Goal: Task Accomplishment & Management: Use online tool/utility

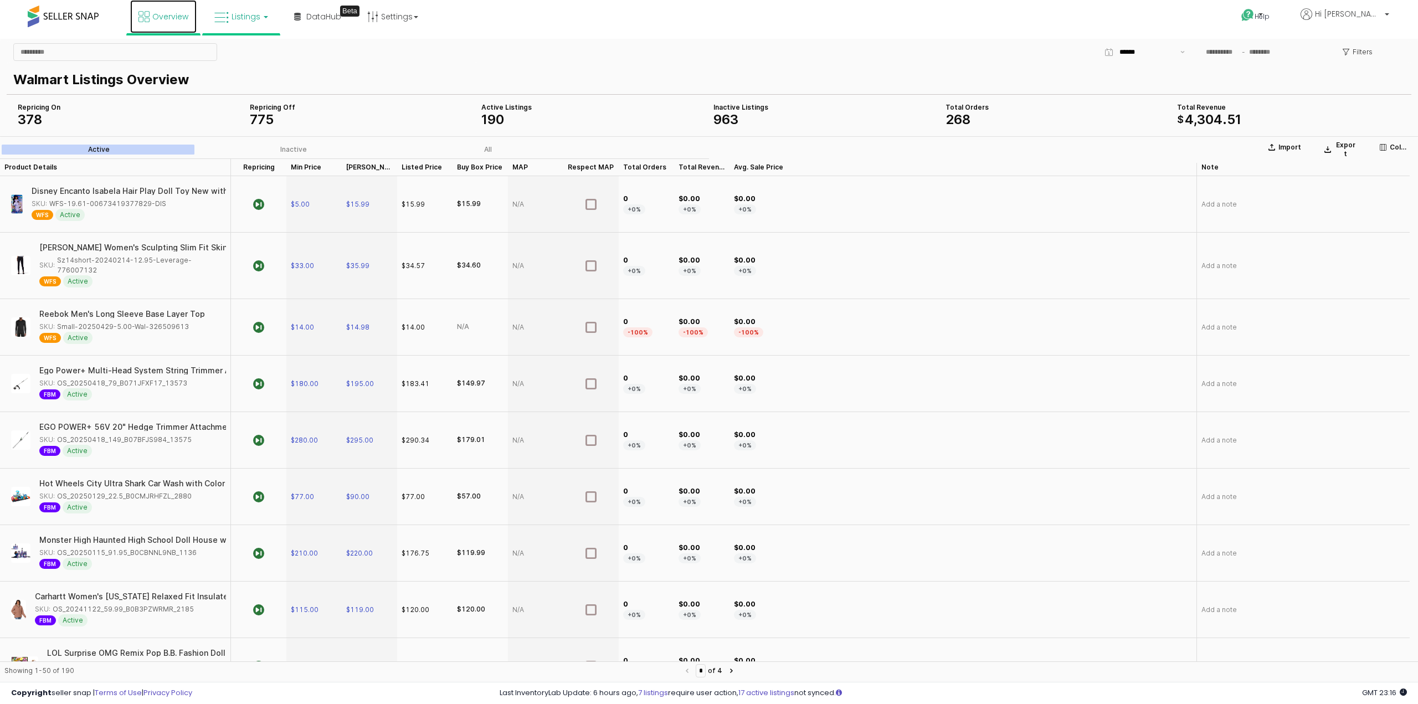
click at [179, 11] on link "Overview" at bounding box center [163, 16] width 66 height 33
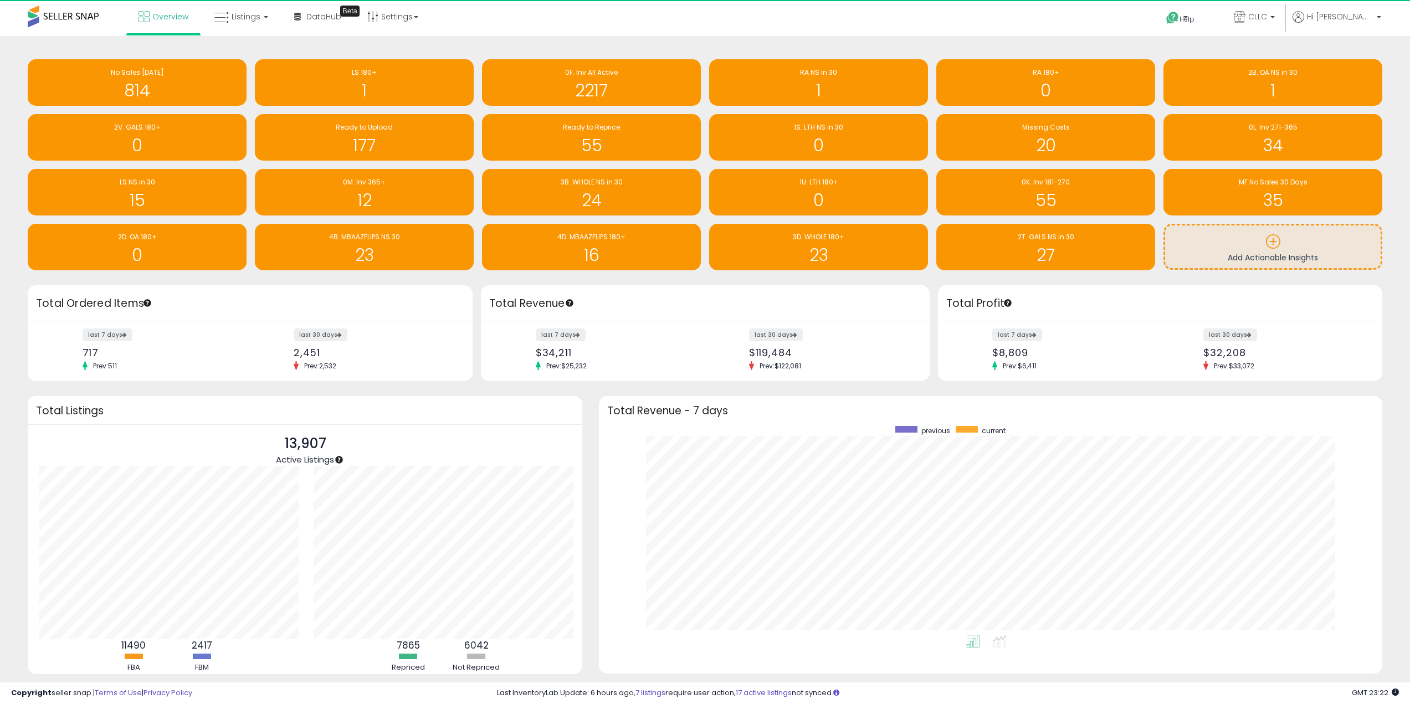
scroll to position [553792, 553240]
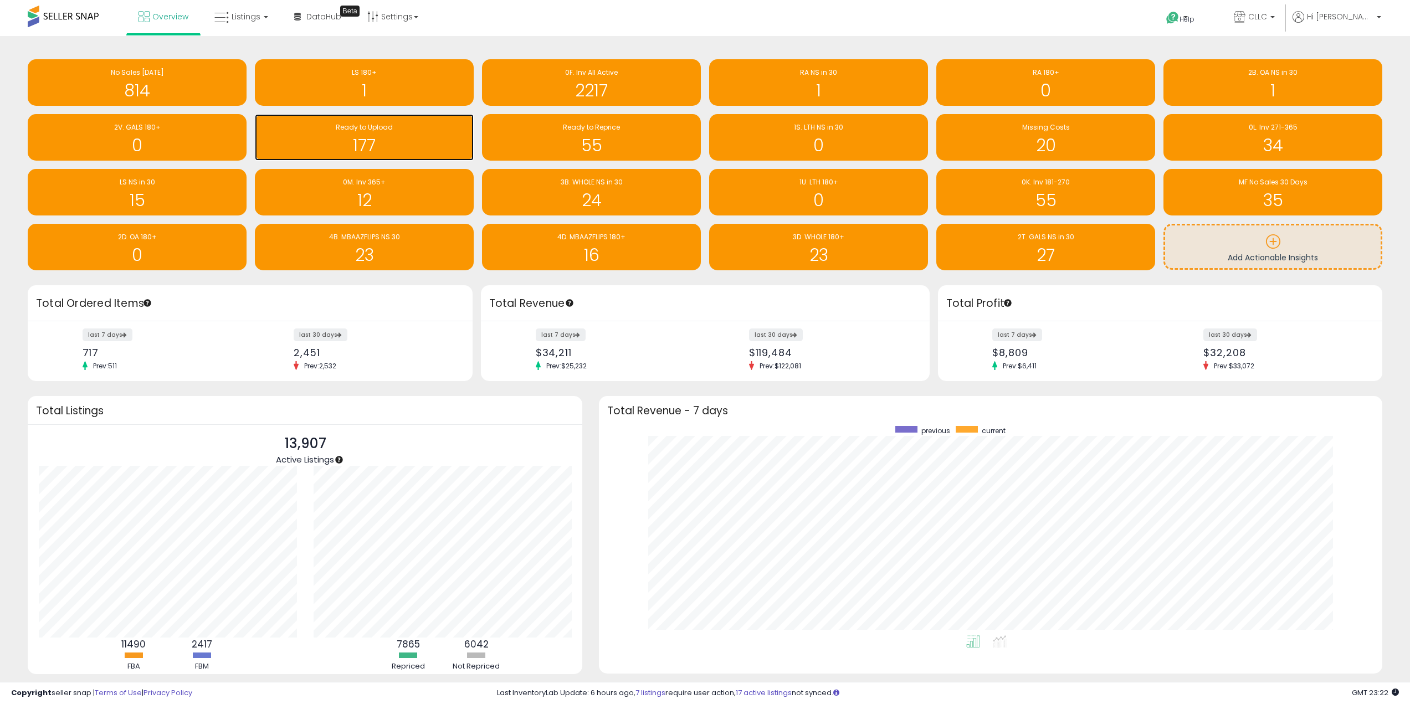
click at [392, 137] on h1 "177" at bounding box center [364, 145] width 208 height 18
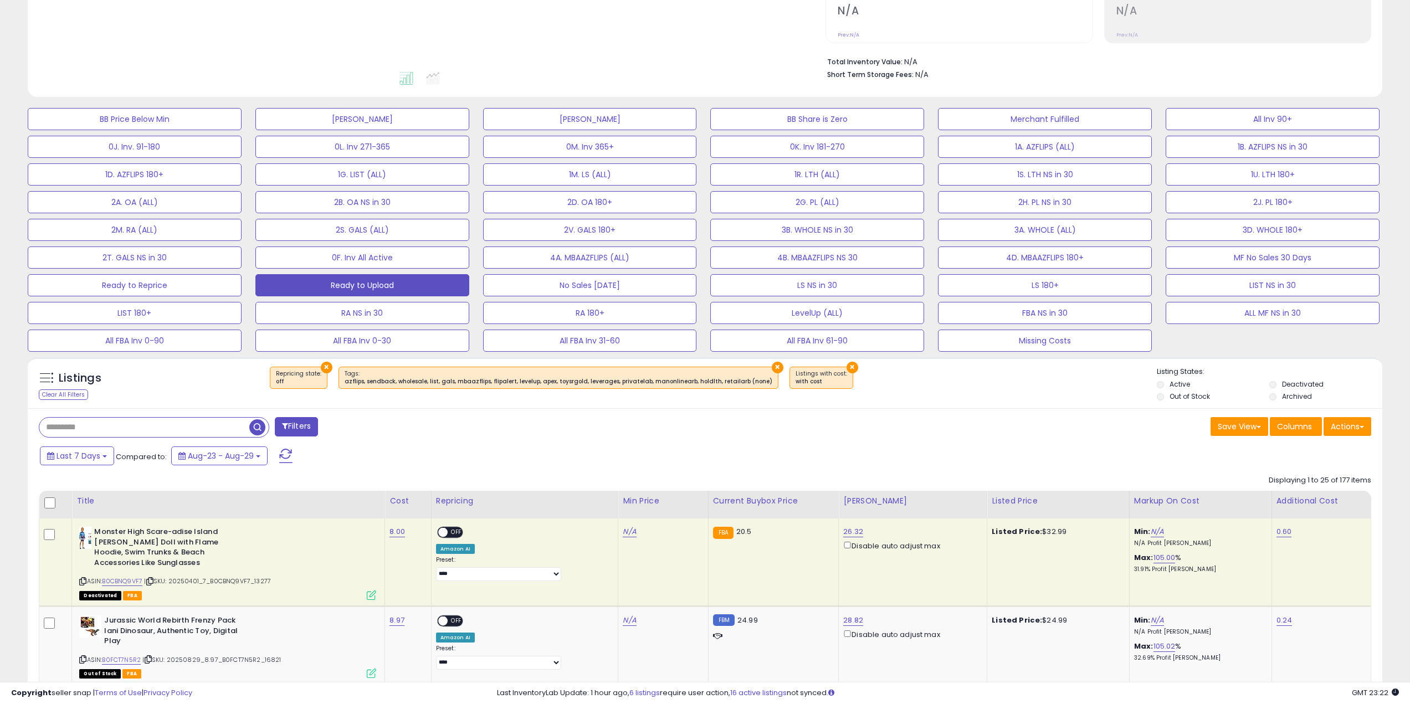
scroll to position [277, 0]
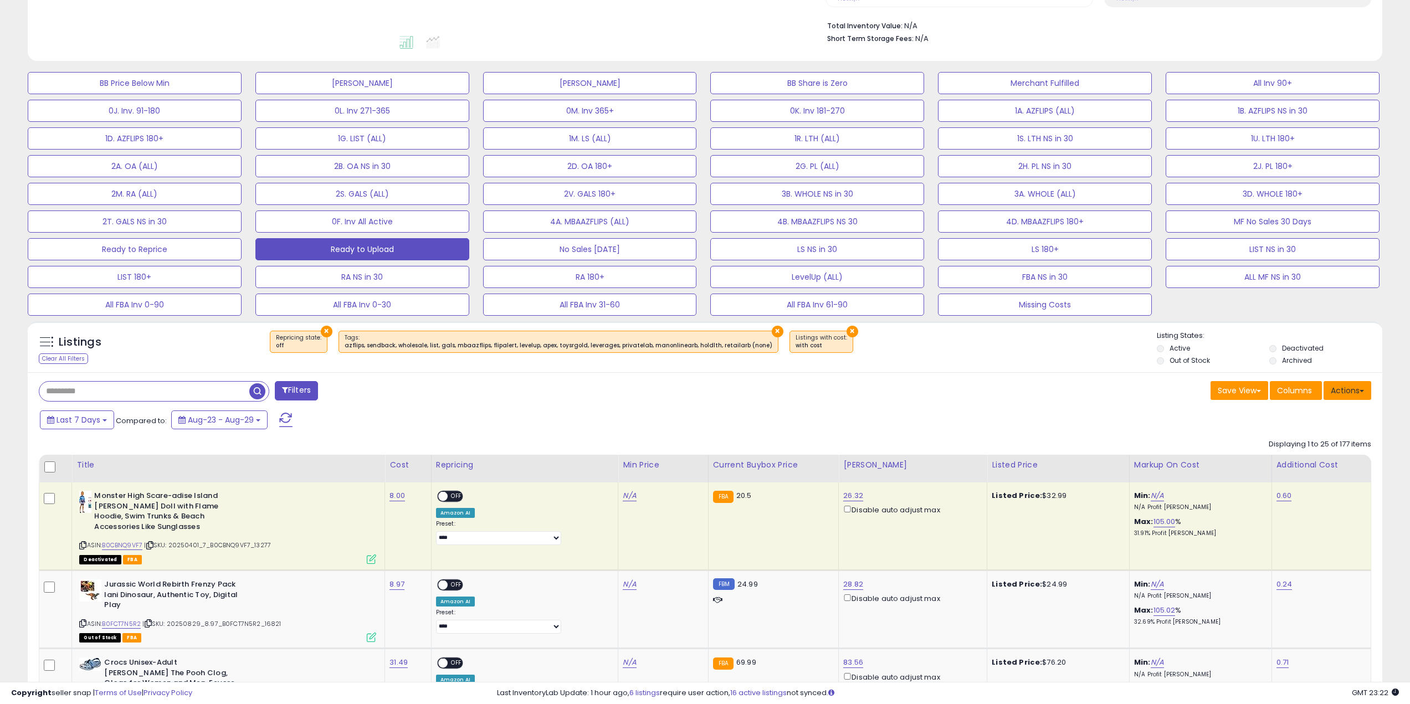
click at [1351, 392] on button "Actions" at bounding box center [1348, 390] width 48 height 19
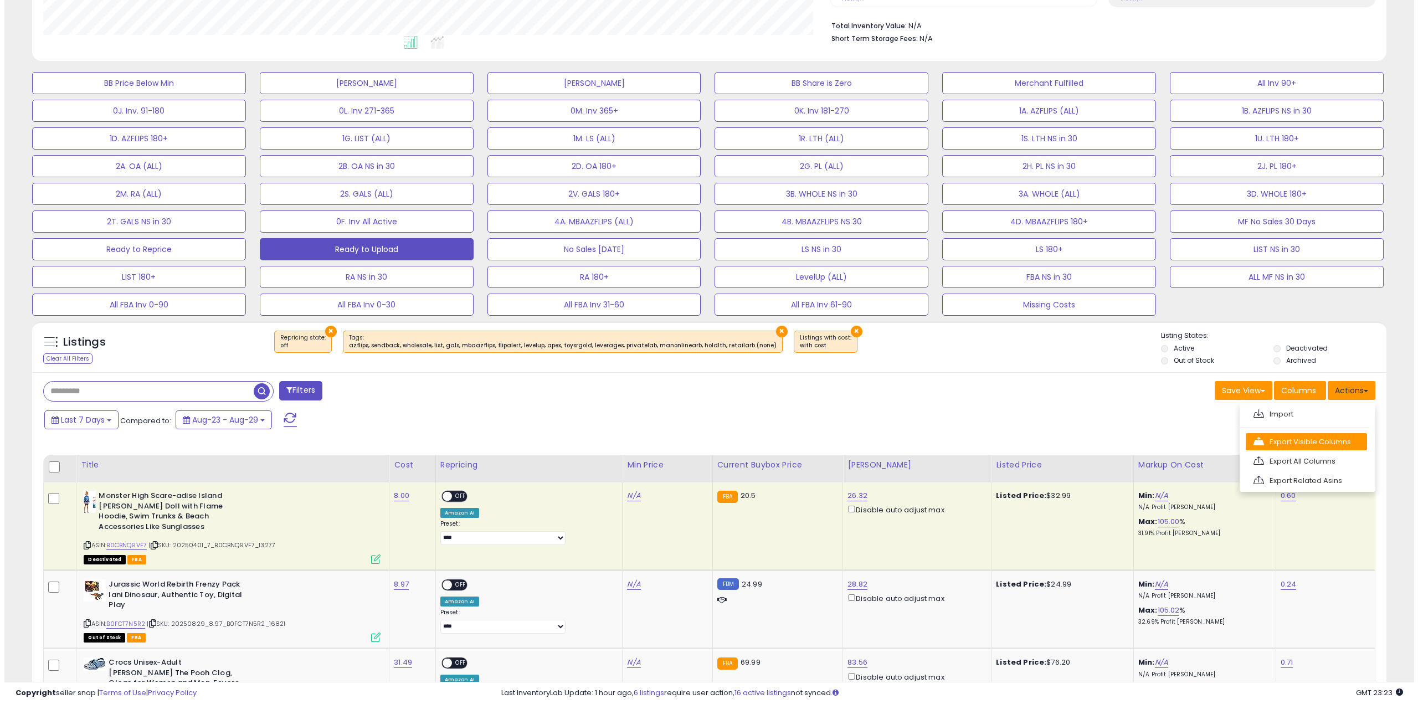
scroll to position [227, 787]
click at [1335, 436] on link "Export Visible Columns" at bounding box center [1302, 441] width 121 height 17
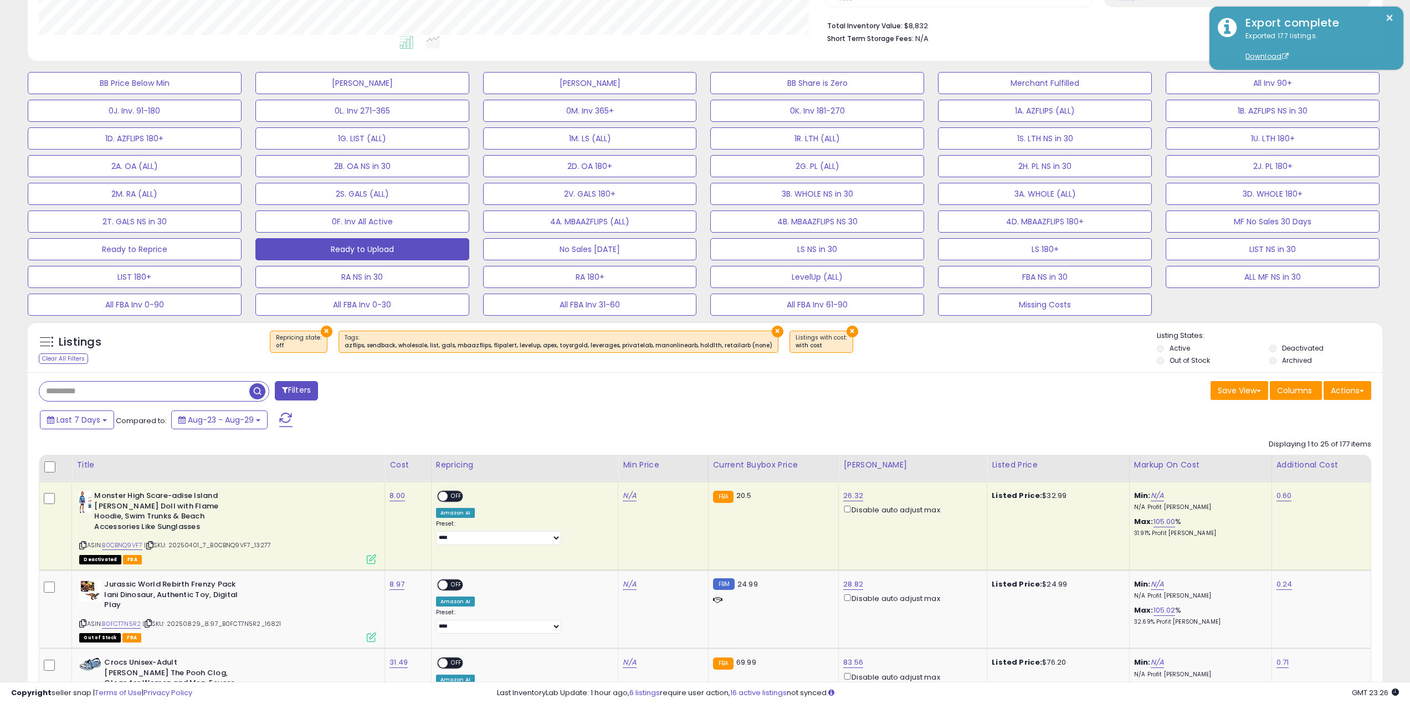
click at [234, 360] on div "Listings Clear All Filters" at bounding box center [142, 349] width 225 height 37
click at [1350, 396] on button "Actions" at bounding box center [1348, 390] width 48 height 19
click at [1328, 412] on link "Import" at bounding box center [1302, 414] width 121 height 17
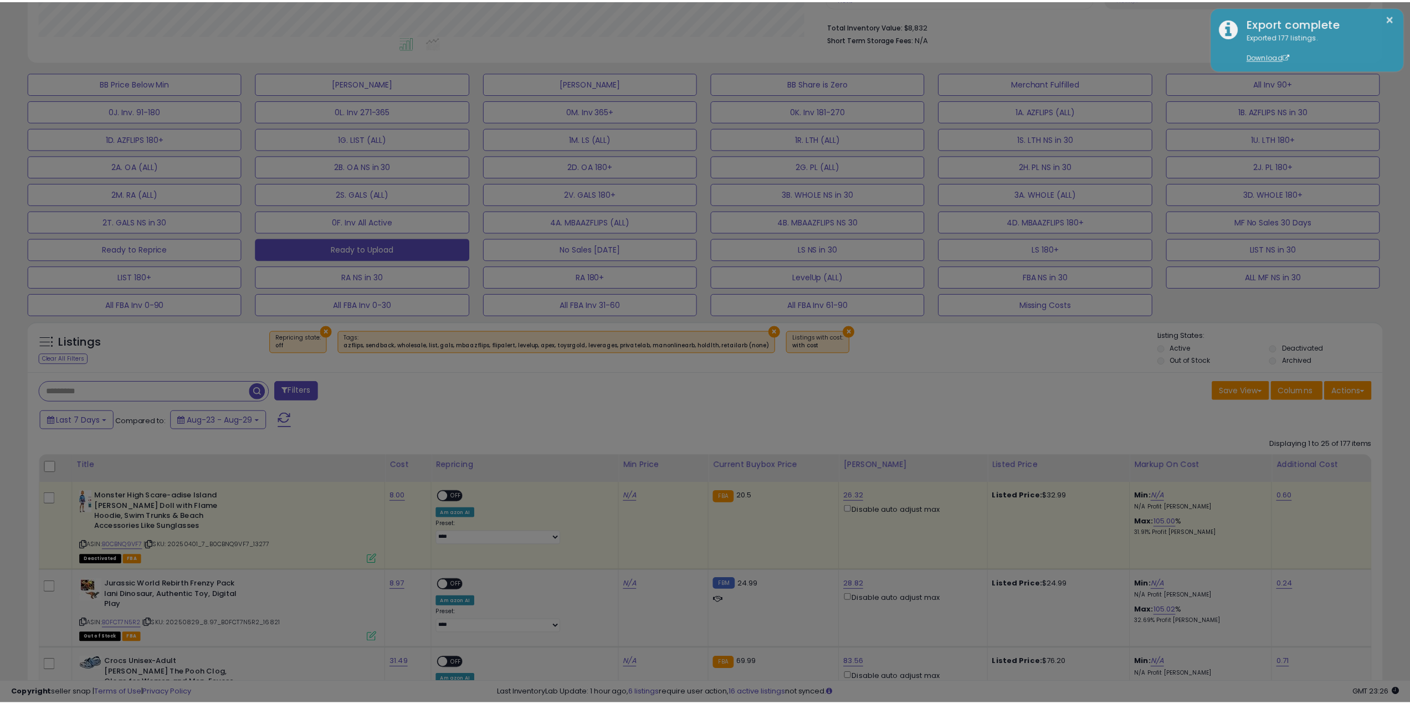
scroll to position [227, 792]
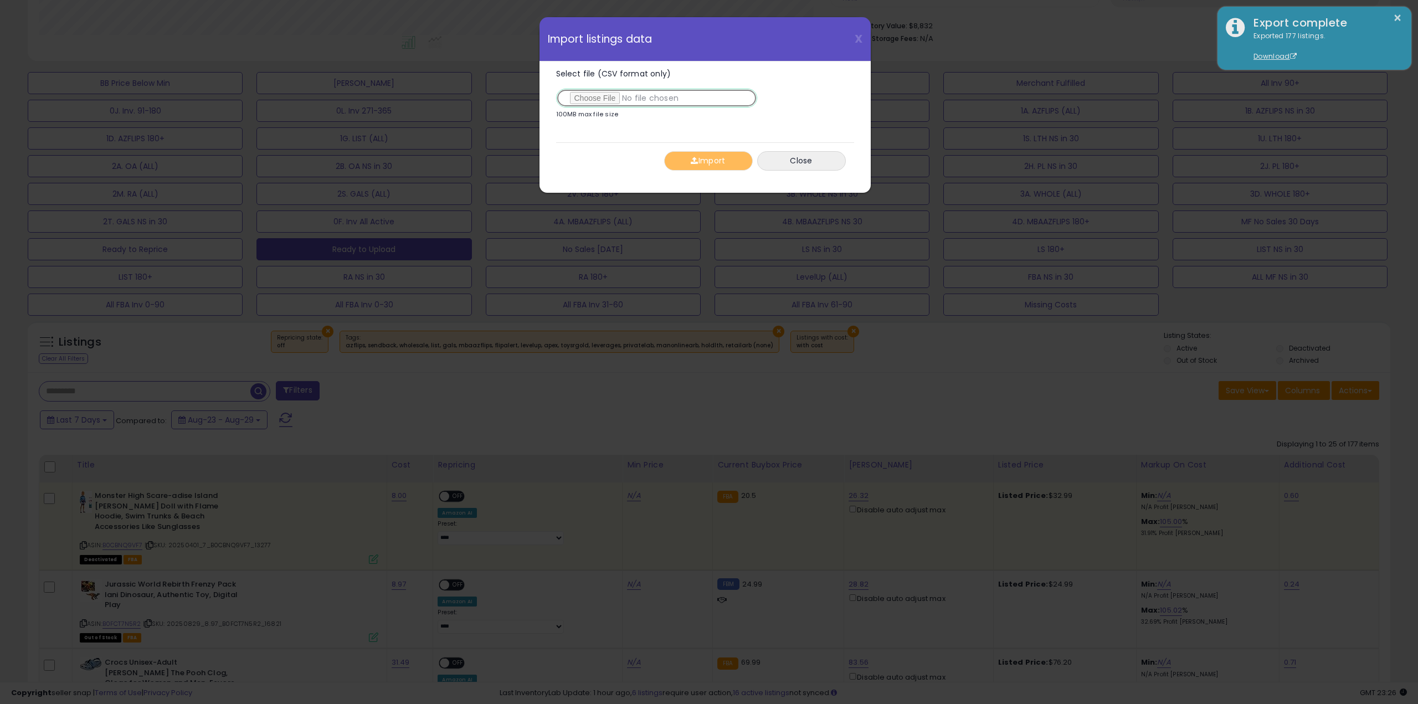
click at [594, 101] on input "Select file (CSV format only)" at bounding box center [656, 98] width 201 height 19
type input "**********"
click at [688, 160] on button "Import" at bounding box center [708, 160] width 89 height 19
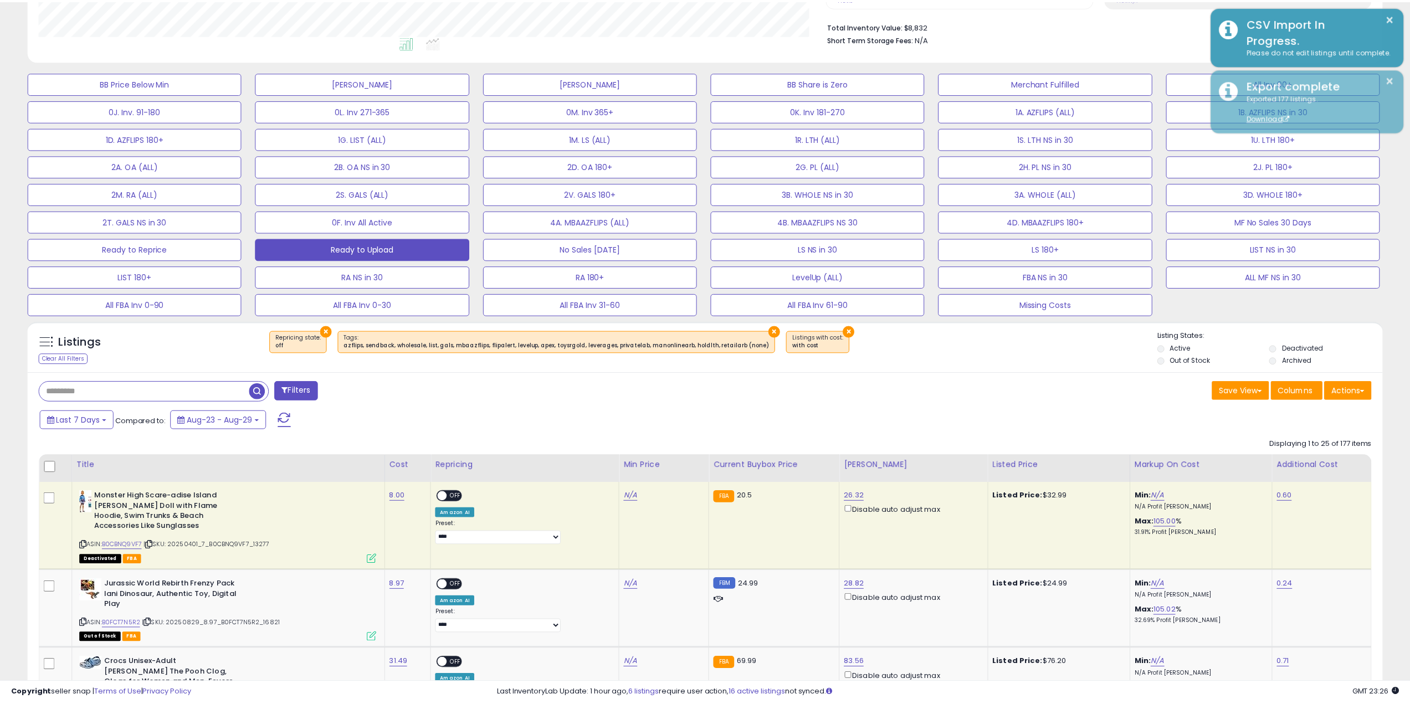
scroll to position [553774, 553215]
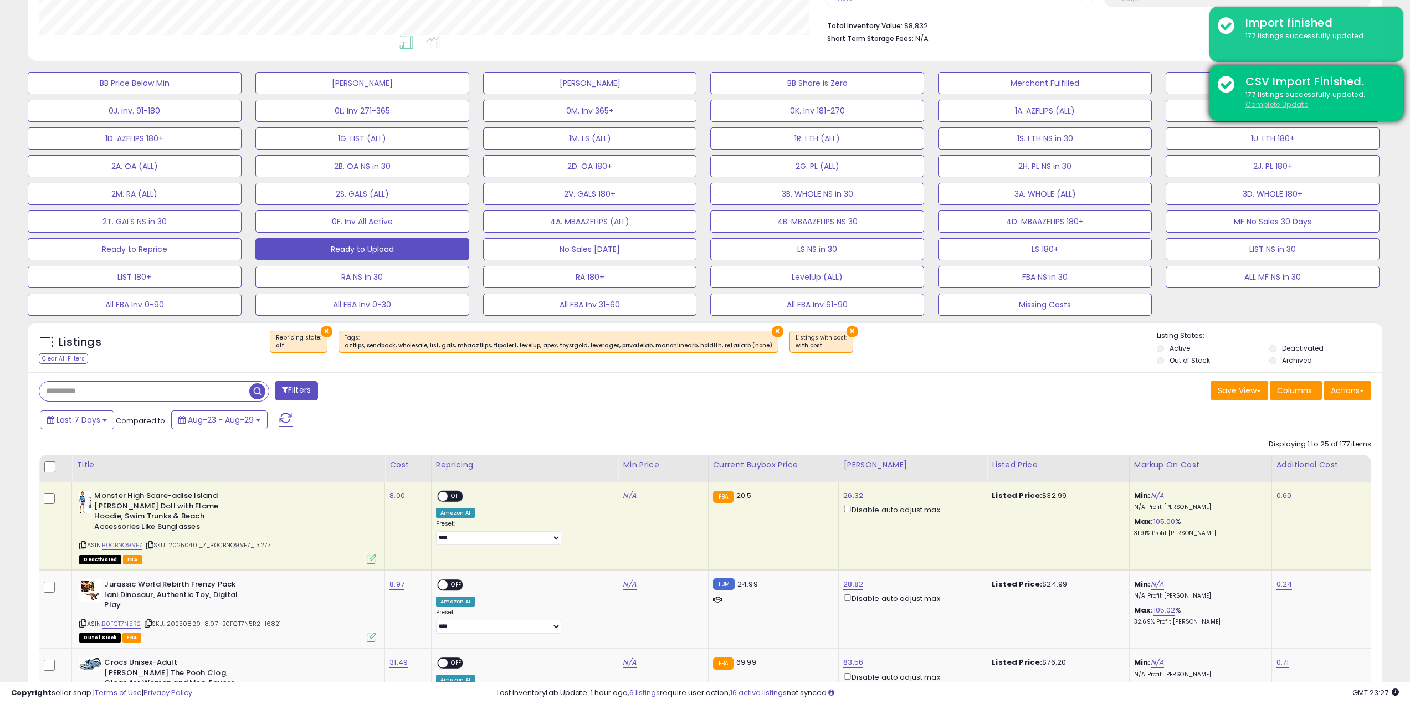
drag, startPoint x: 1255, startPoint y: 102, endPoint x: 1255, endPoint y: 122, distance: 19.9
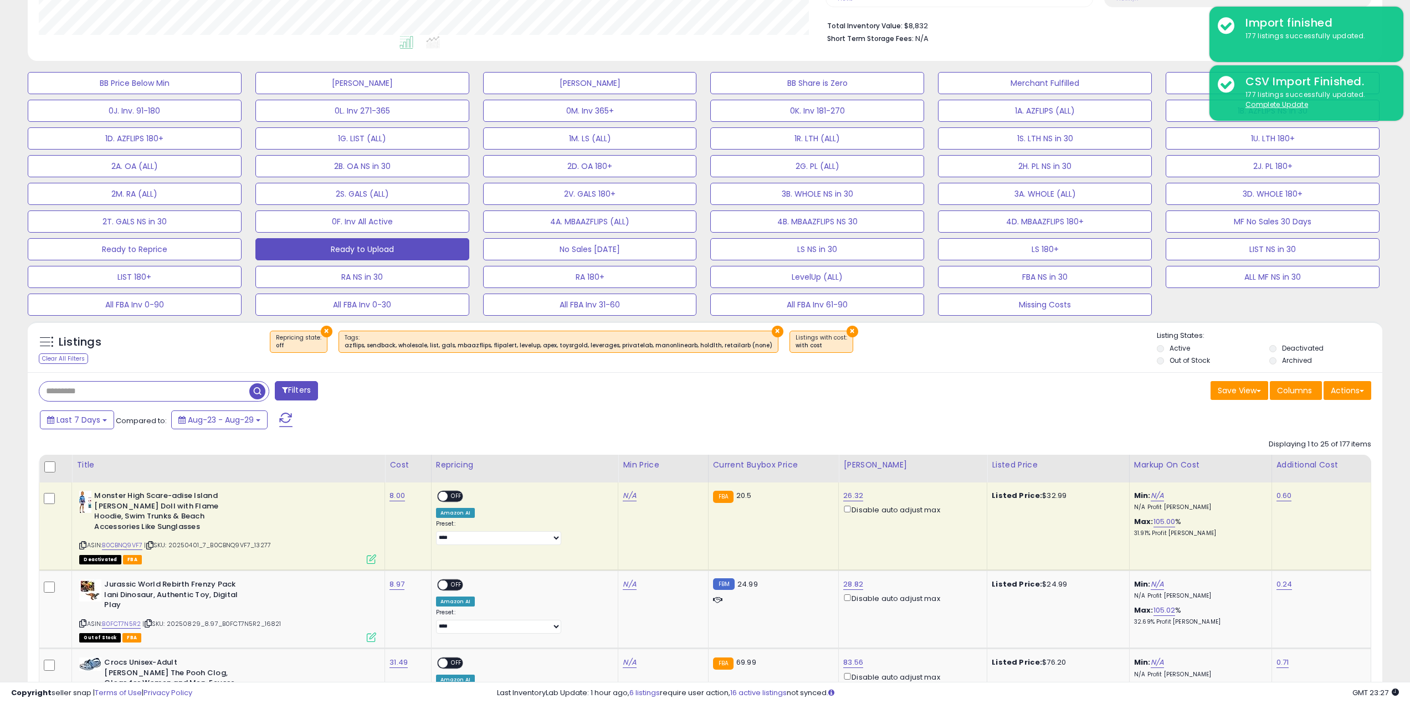
click at [1255, 102] on u "Complete Update" at bounding box center [1276, 104] width 63 height 9
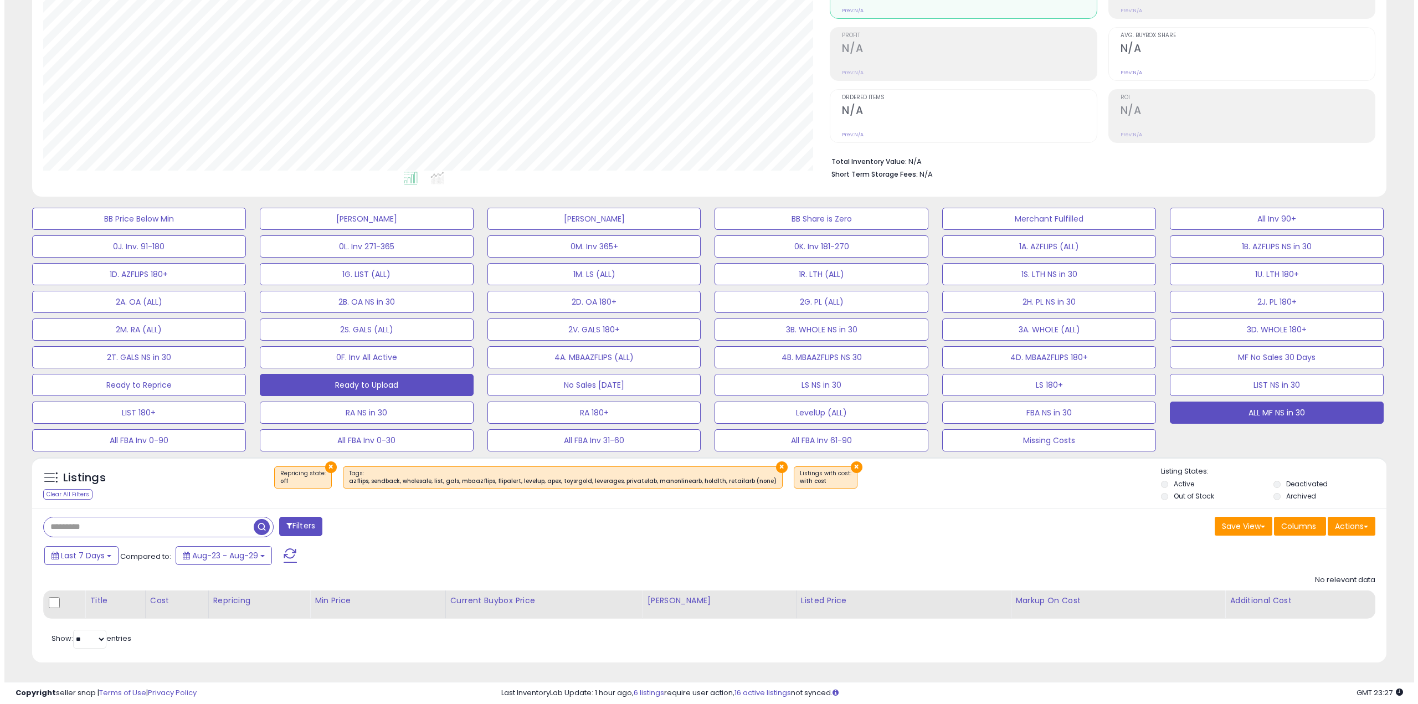
scroll to position [227, 787]
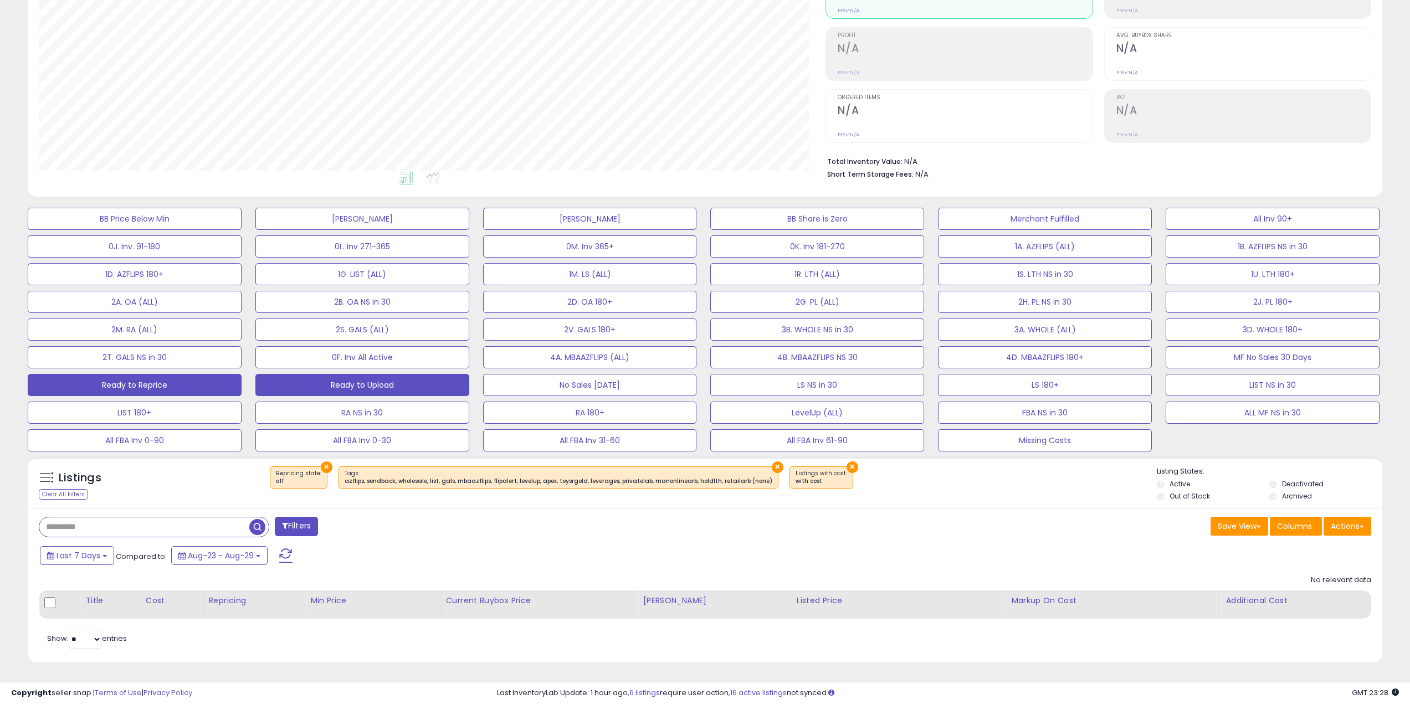
click at [148, 385] on button "Ready to Reprice" at bounding box center [135, 385] width 214 height 22
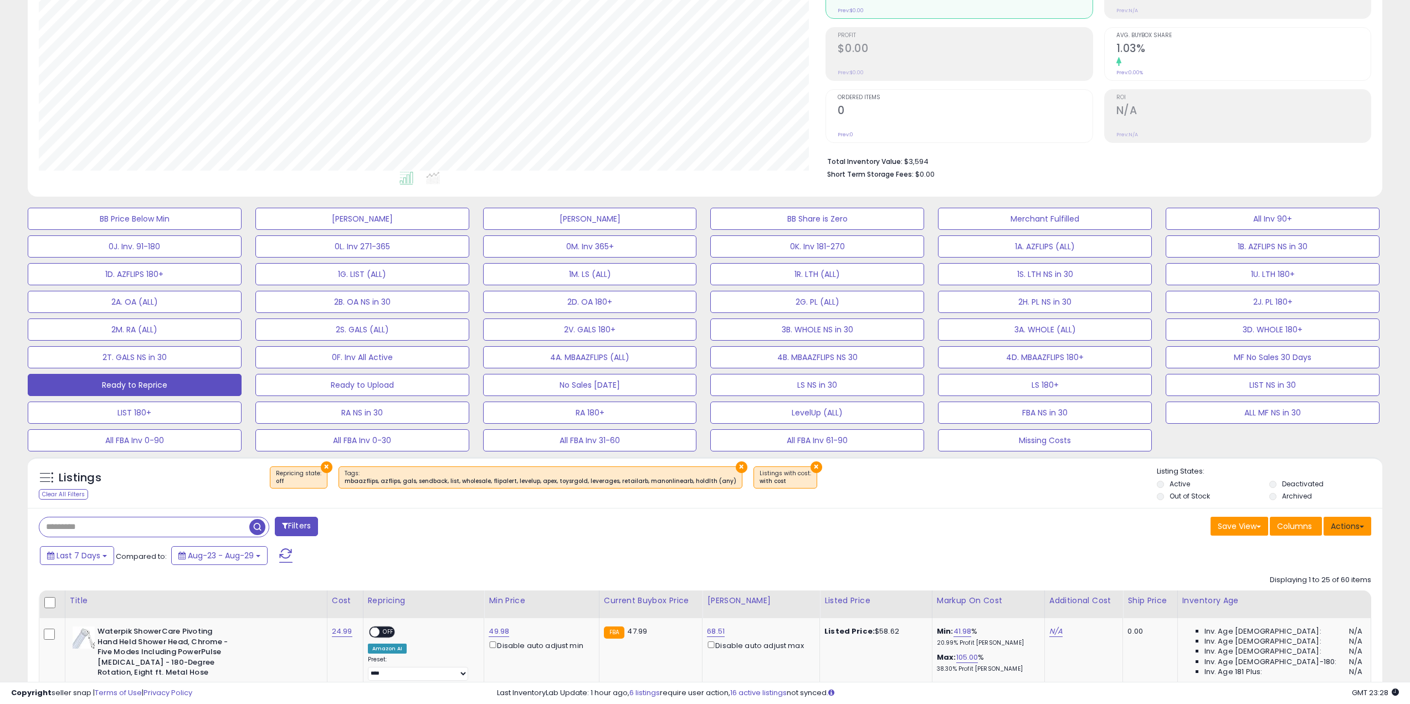
click at [1356, 525] on button "Actions" at bounding box center [1348, 526] width 48 height 19
click at [1330, 578] on link "Export Visible Columns" at bounding box center [1302, 577] width 121 height 17
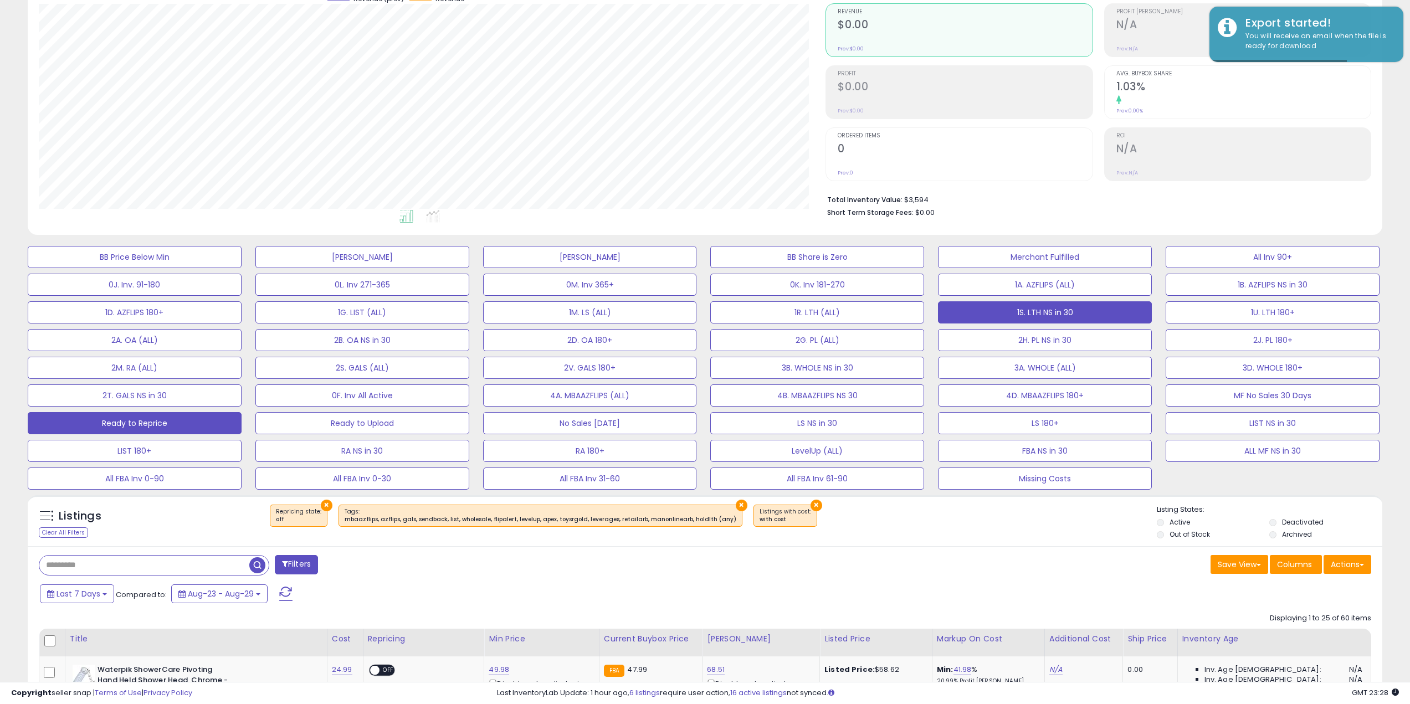
scroll to position [49, 0]
